Goal: Information Seeking & Learning: Learn about a topic

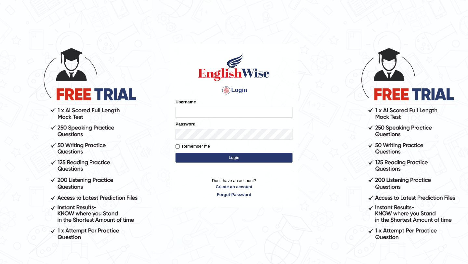
type input "Hannah_2025"
click at [226, 158] on button "Login" at bounding box center [233, 158] width 117 height 10
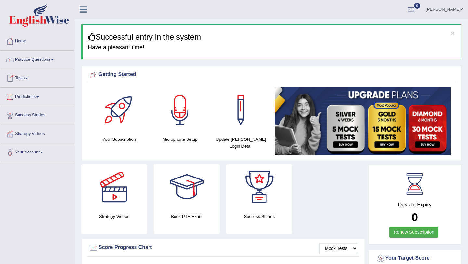
click at [29, 62] on link "Practice Questions" at bounding box center [37, 59] width 74 height 16
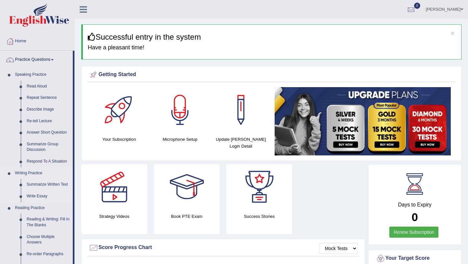
click at [37, 186] on link "Summarize Written Text" at bounding box center [48, 185] width 49 height 12
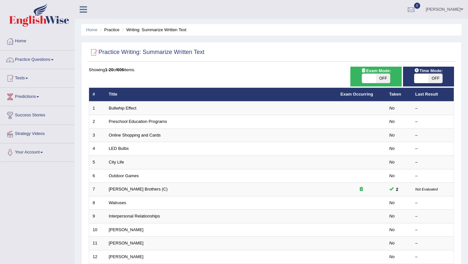
click at [382, 79] on span "OFF" at bounding box center [383, 78] width 14 height 9
checkbox input "true"
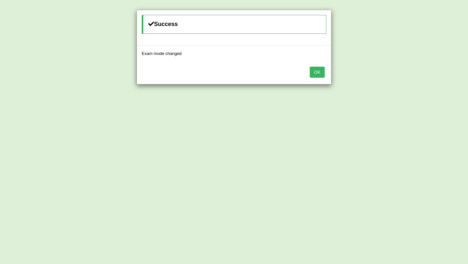
click at [320, 73] on button "OK" at bounding box center [317, 72] width 15 height 11
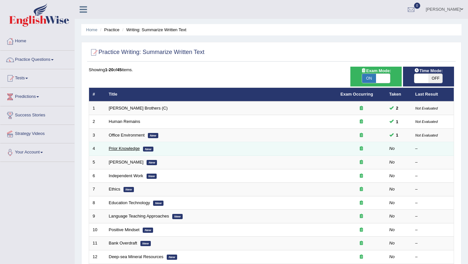
click at [125, 150] on link "Prior Knowledge" at bounding box center [124, 148] width 31 height 5
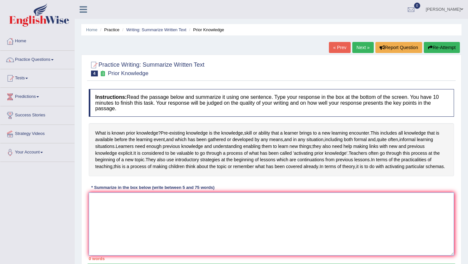
click at [203, 241] on textarea at bounding box center [271, 223] width 365 height 63
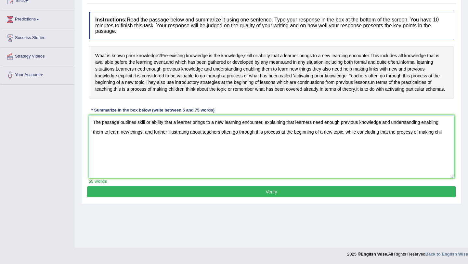
scroll to position [77, 0]
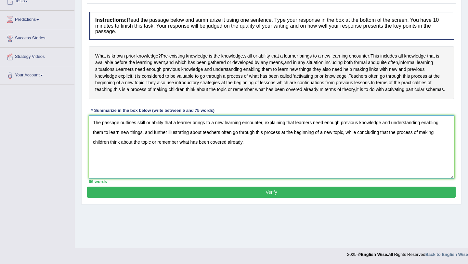
type textarea "The passage outlines skill or ability that a learner brings to a new learning e…"
click at [262, 198] on button "Verify" at bounding box center [271, 192] width 369 height 11
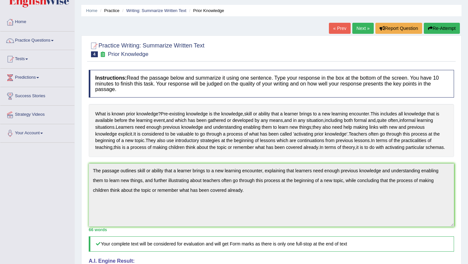
scroll to position [0, 0]
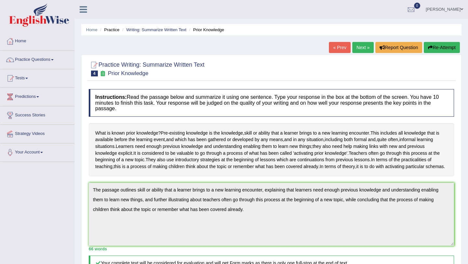
click at [357, 45] on link "Next »" at bounding box center [362, 47] width 21 height 11
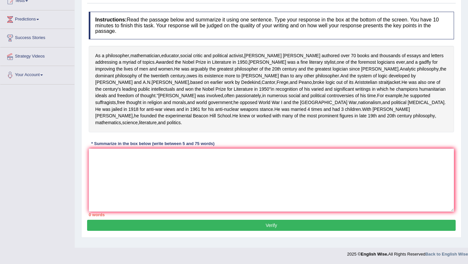
scroll to position [87, 0]
click at [193, 191] on textarea at bounding box center [271, 180] width 365 height 63
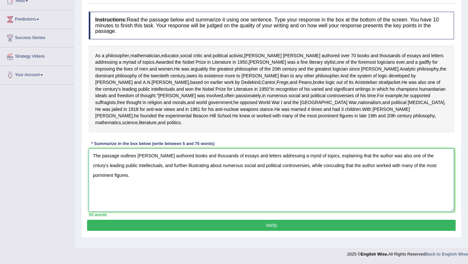
type textarea "The passage outlines Bertand Russell authored books and thousands of essays and…"
click at [213, 238] on div "Practice Writing: Summarize Written Text 5 Bertrand Russell Instructions: Read …" at bounding box center [271, 107] width 380 height 260
click at [213, 231] on button "Verify" at bounding box center [271, 225] width 369 height 11
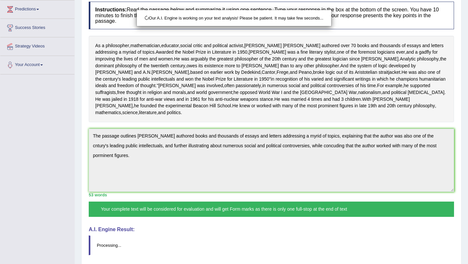
scroll to position [172, 0]
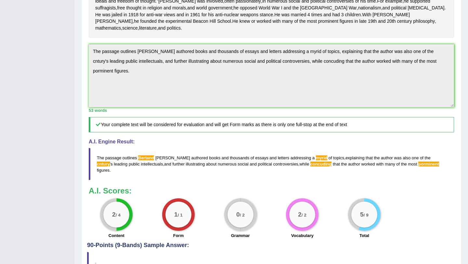
click at [146, 160] on span "Bertand" at bounding box center [146, 157] width 16 height 5
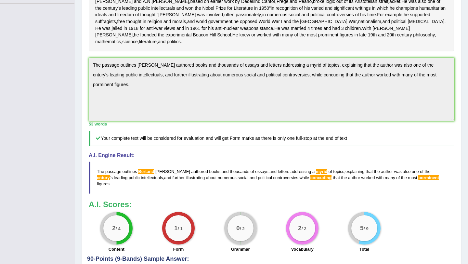
scroll to position [0, 0]
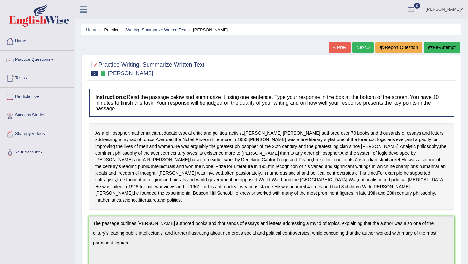
click at [437, 47] on button "Re-Attempt" at bounding box center [442, 47] width 36 height 11
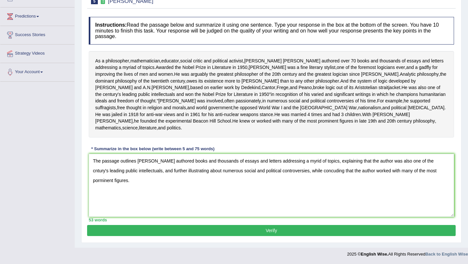
click at [146, 178] on textarea "The passage outlines Bertand Russell authored books and thousands of essays and…" at bounding box center [271, 185] width 365 height 63
click at [317, 177] on textarea "The passage outlines Bertrand Russell authored books and thousands of essays an…" at bounding box center [271, 185] width 365 height 63
click at [104, 188] on textarea "The passage outlines Bertrand Russell authored books and thousands of essays an…" at bounding box center [271, 185] width 365 height 63
type textarea "The passage outlines Bertrand Russell authored books and thousands of essays an…"
click at [275, 236] on button "Verify" at bounding box center [271, 230] width 369 height 11
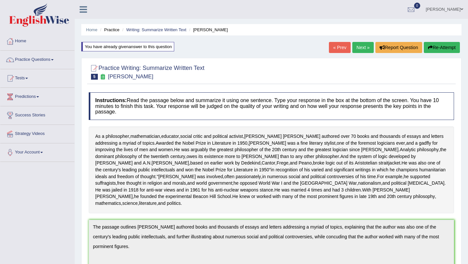
click at [358, 50] on link "Next »" at bounding box center [362, 47] width 21 height 11
